Goal: Navigation & Orientation: Find specific page/section

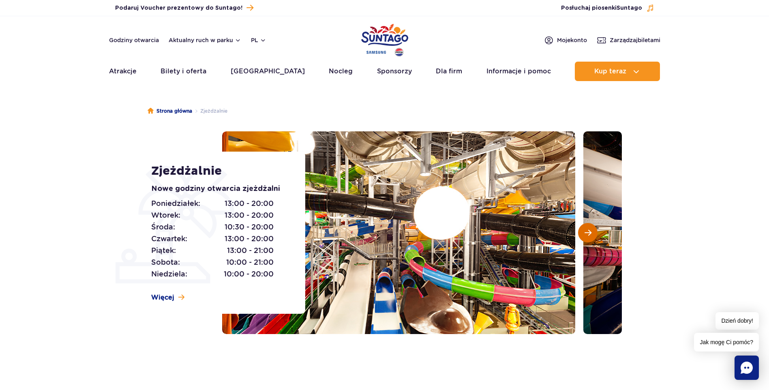
click at [582, 237] on button "Następny slajd" at bounding box center [587, 232] width 19 height 19
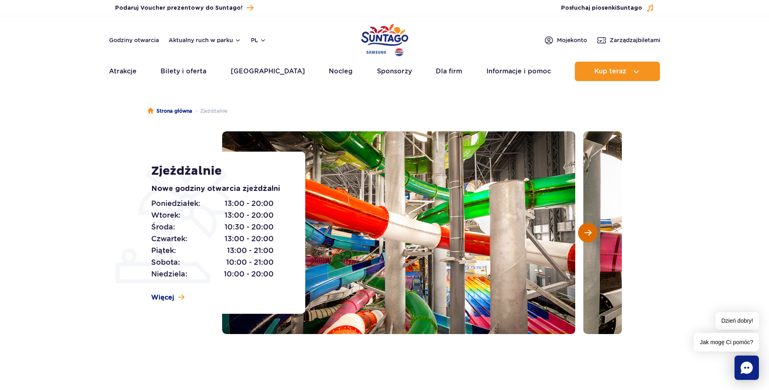
click at [584, 237] on button "Następny slajd" at bounding box center [587, 232] width 19 height 19
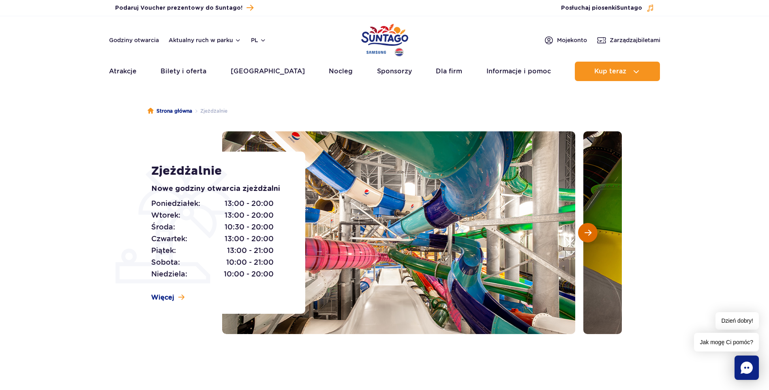
click at [584, 237] on button "Następny slajd" at bounding box center [587, 232] width 19 height 19
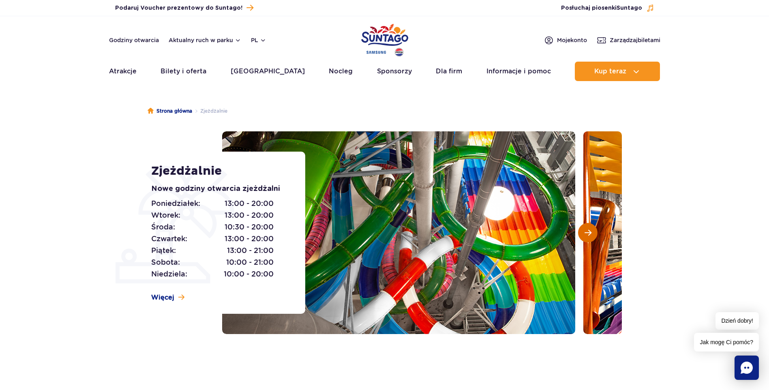
click at [584, 237] on button "Następny slajd" at bounding box center [587, 232] width 19 height 19
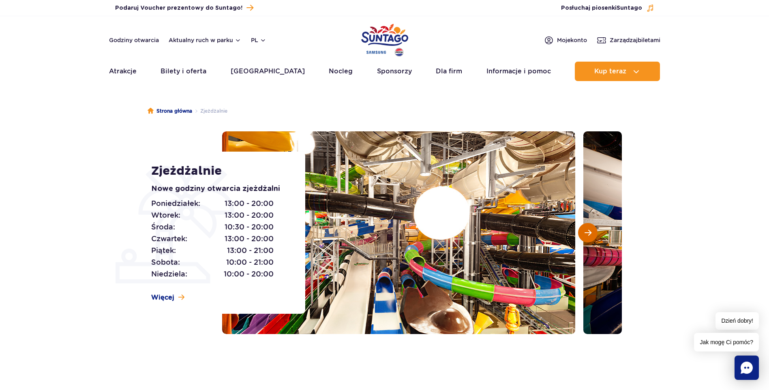
click at [584, 237] on button "Następny slajd" at bounding box center [587, 232] width 19 height 19
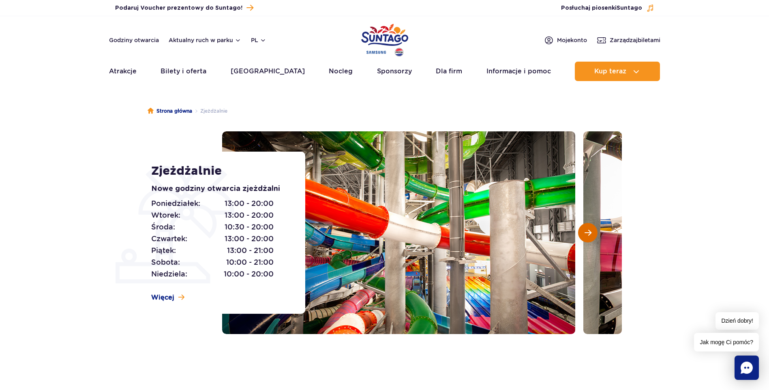
click at [584, 237] on button "Następny slajd" at bounding box center [587, 232] width 19 height 19
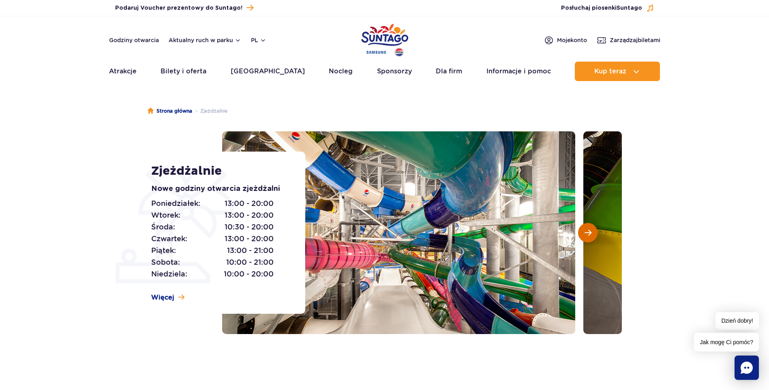
click at [584, 237] on button "Następny slajd" at bounding box center [587, 232] width 19 height 19
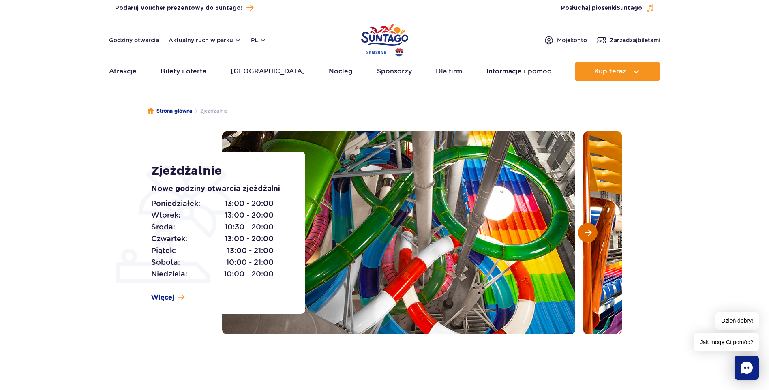
click at [584, 237] on button "Następny slajd" at bounding box center [587, 232] width 19 height 19
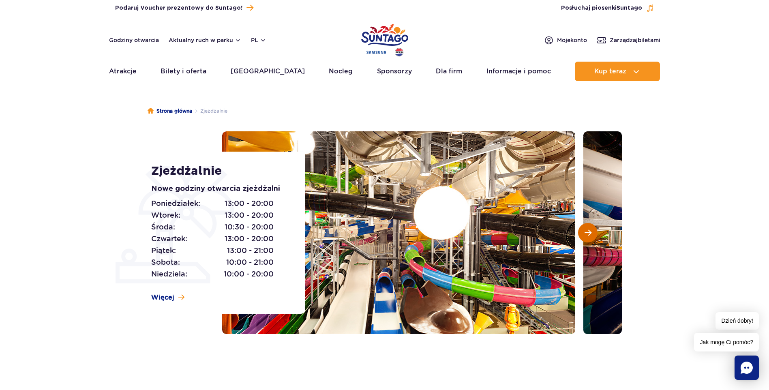
click at [584, 237] on button "Następny slajd" at bounding box center [587, 232] width 19 height 19
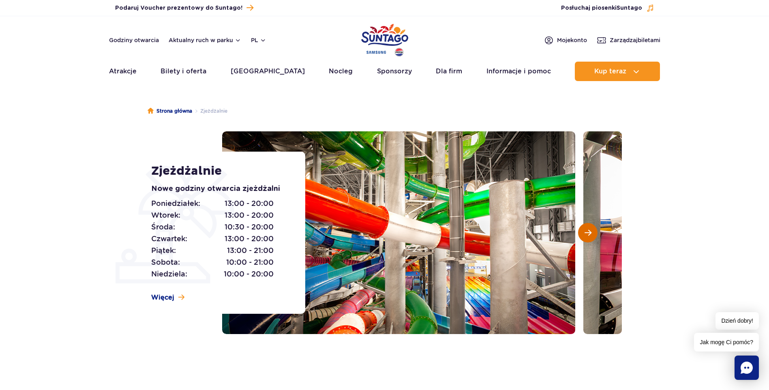
click at [587, 234] on span "Następny slajd" at bounding box center [587, 232] width 7 height 7
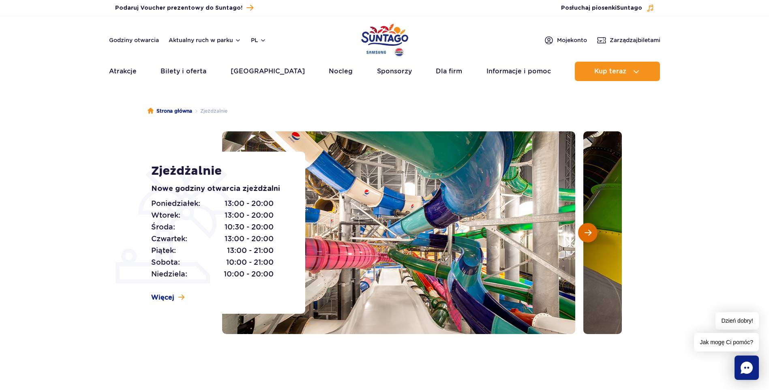
click at [587, 234] on span "Następny slajd" at bounding box center [587, 232] width 7 height 7
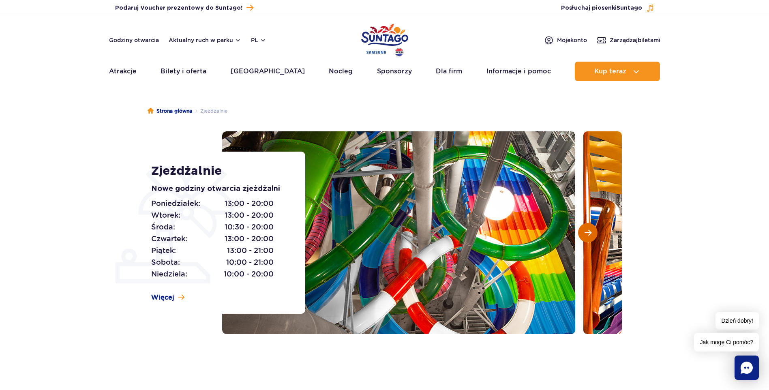
click at [587, 234] on span "Następny slajd" at bounding box center [587, 232] width 7 height 7
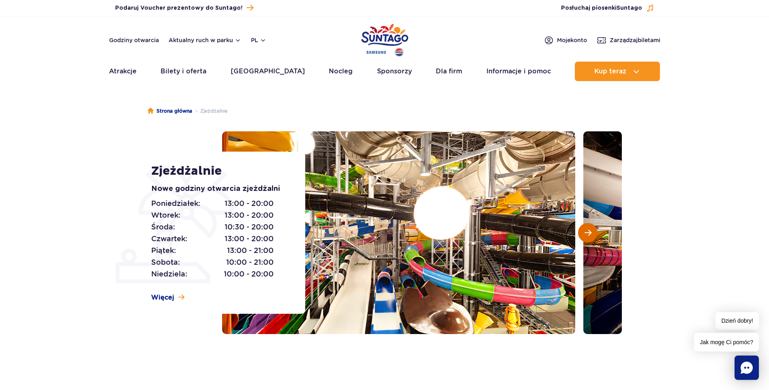
click at [587, 234] on span "Następny slajd" at bounding box center [587, 232] width 7 height 7
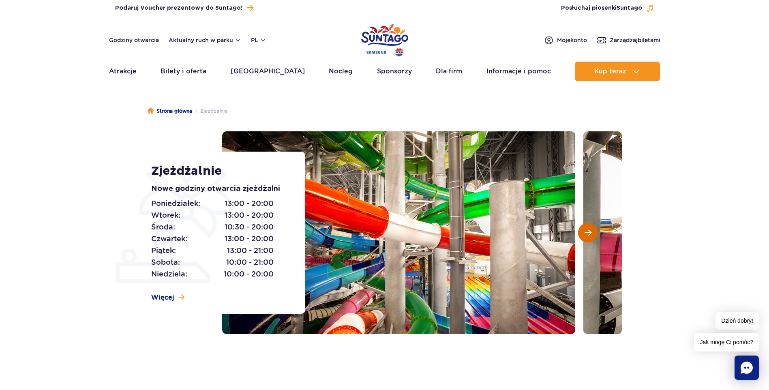
click at [587, 234] on span "Następny slajd" at bounding box center [587, 232] width 7 height 7
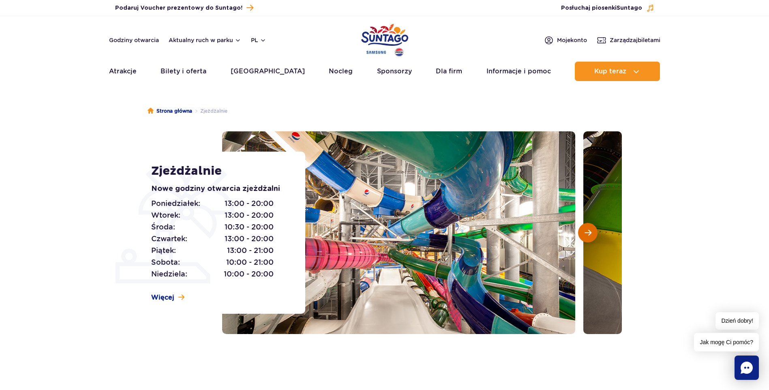
click at [589, 233] on span "Następny slajd" at bounding box center [587, 232] width 7 height 7
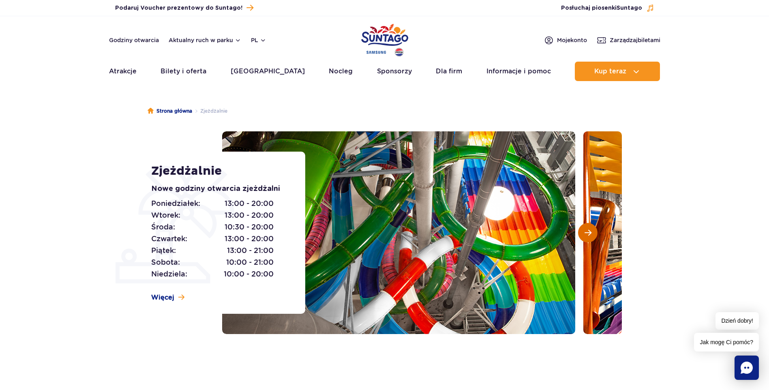
click at [589, 233] on span "Następny slajd" at bounding box center [587, 232] width 7 height 7
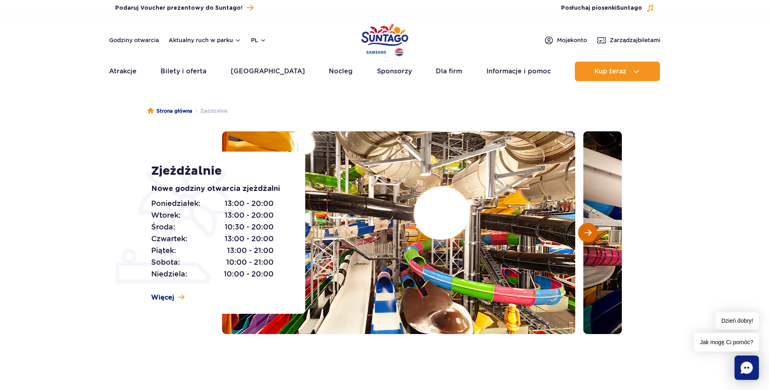
click at [589, 233] on span "Następny slajd" at bounding box center [587, 232] width 7 height 7
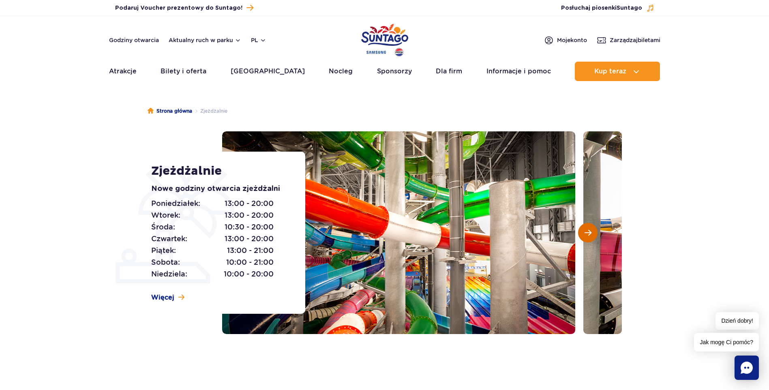
click at [589, 233] on span "Następny slajd" at bounding box center [587, 232] width 7 height 7
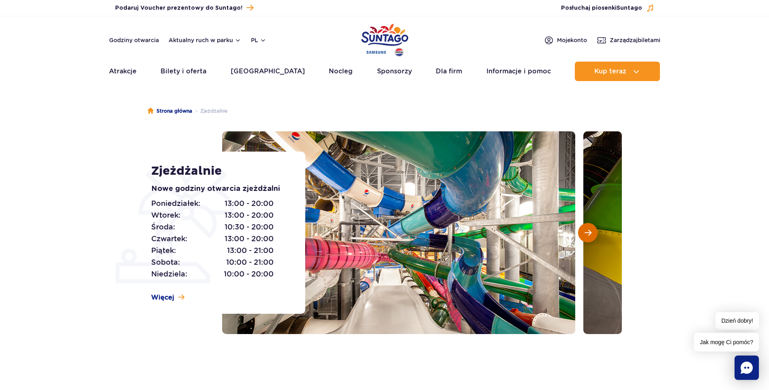
click at [589, 233] on span "Następny slajd" at bounding box center [587, 232] width 7 height 7
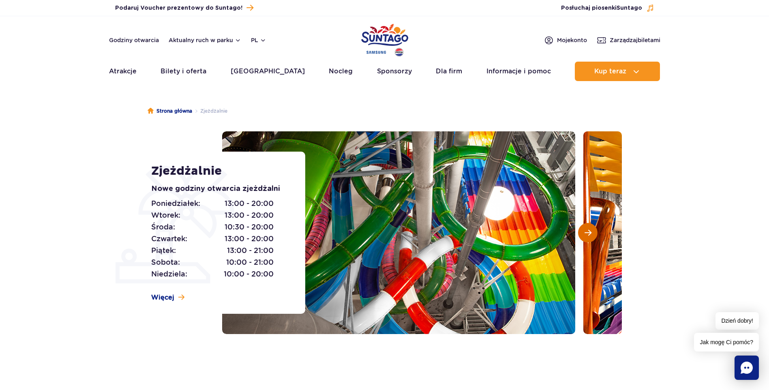
click at [589, 233] on span "Następny slajd" at bounding box center [587, 232] width 7 height 7
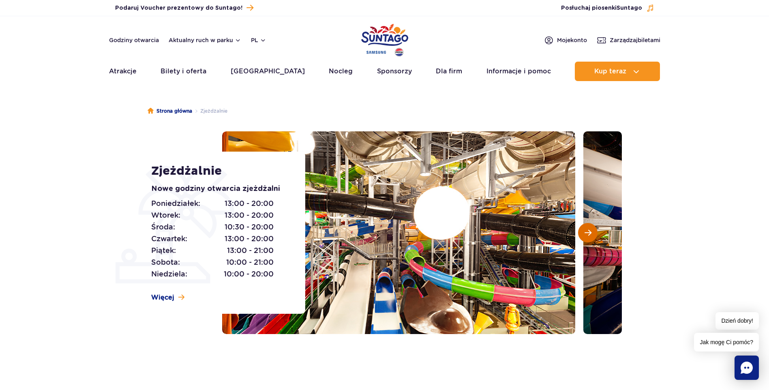
click at [589, 233] on span "Następny slajd" at bounding box center [587, 232] width 7 height 7
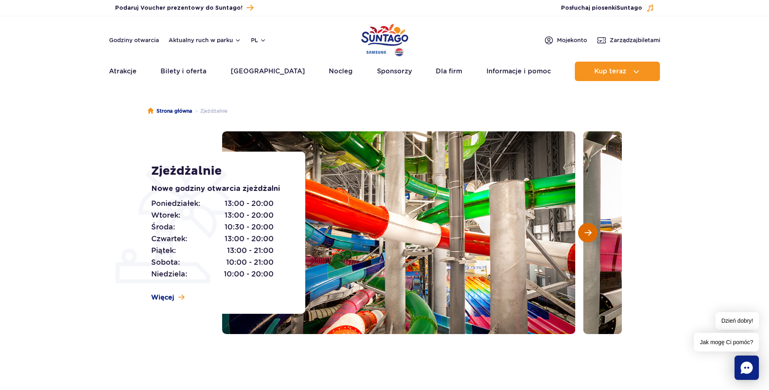
click at [589, 233] on span "Następny slajd" at bounding box center [587, 232] width 7 height 7
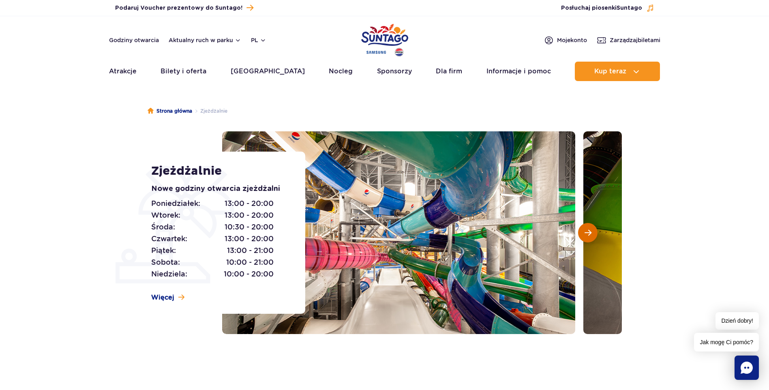
click at [589, 233] on span "Następny slajd" at bounding box center [587, 232] width 7 height 7
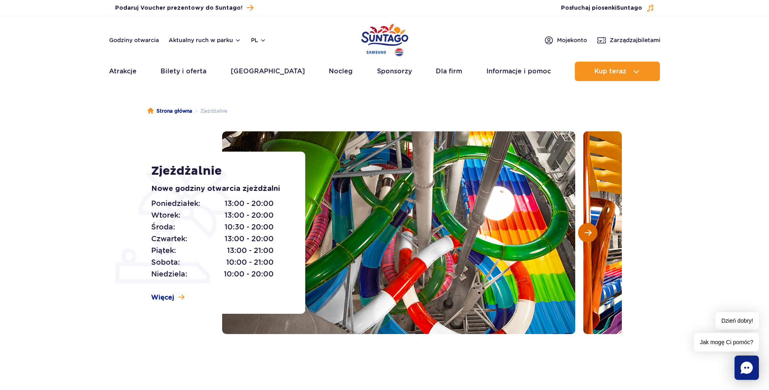
click at [589, 233] on span "Następny slajd" at bounding box center [587, 232] width 7 height 7
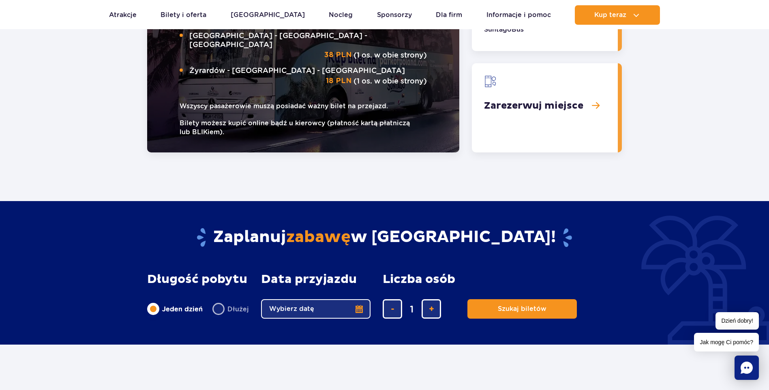
scroll to position [1378, 0]
